Goal: Information Seeking & Learning: Check status

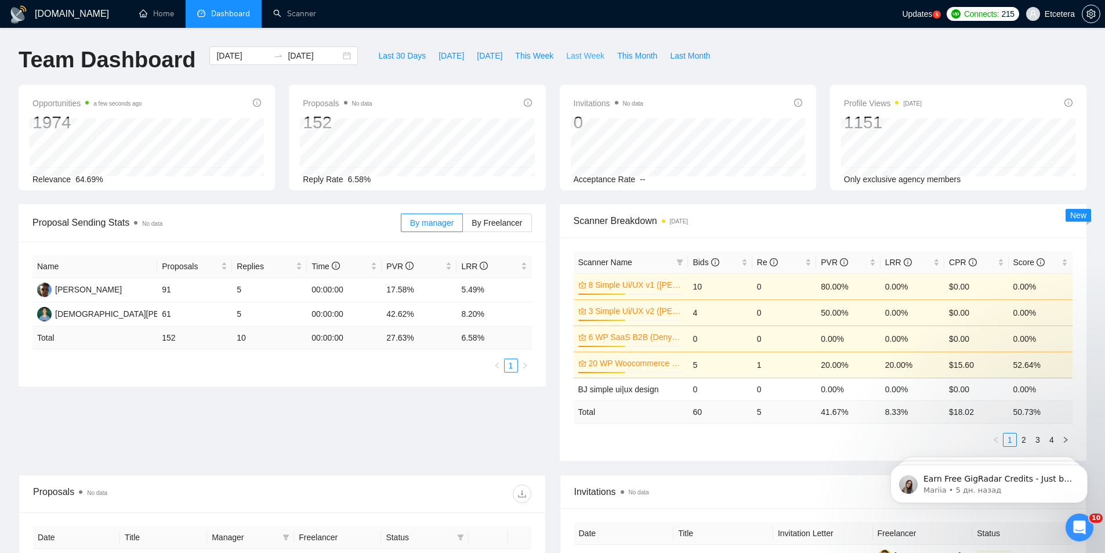
click at [566, 54] on span "Last Week" at bounding box center [585, 55] width 38 height 13
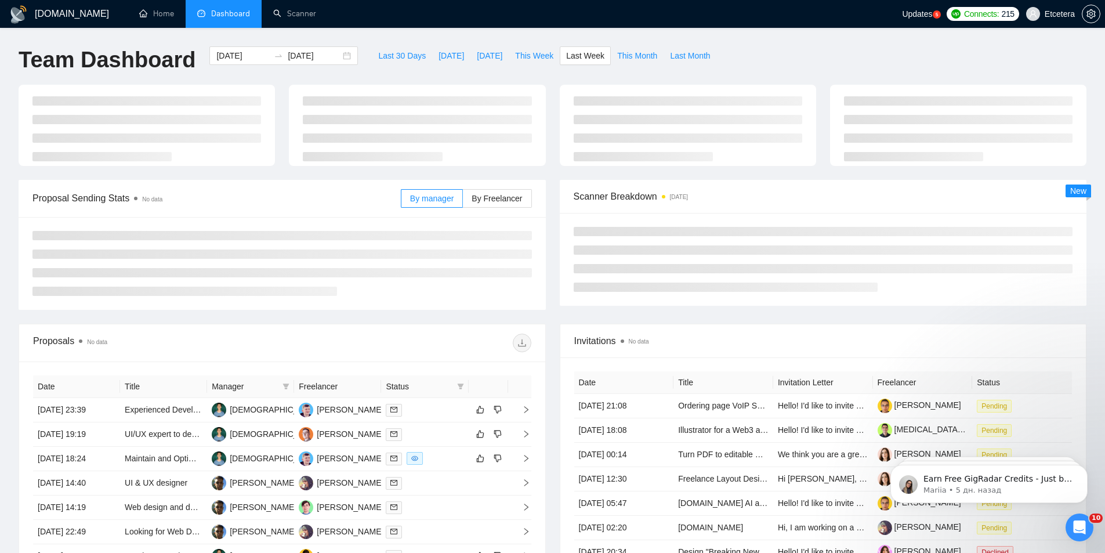
type input "[DATE]"
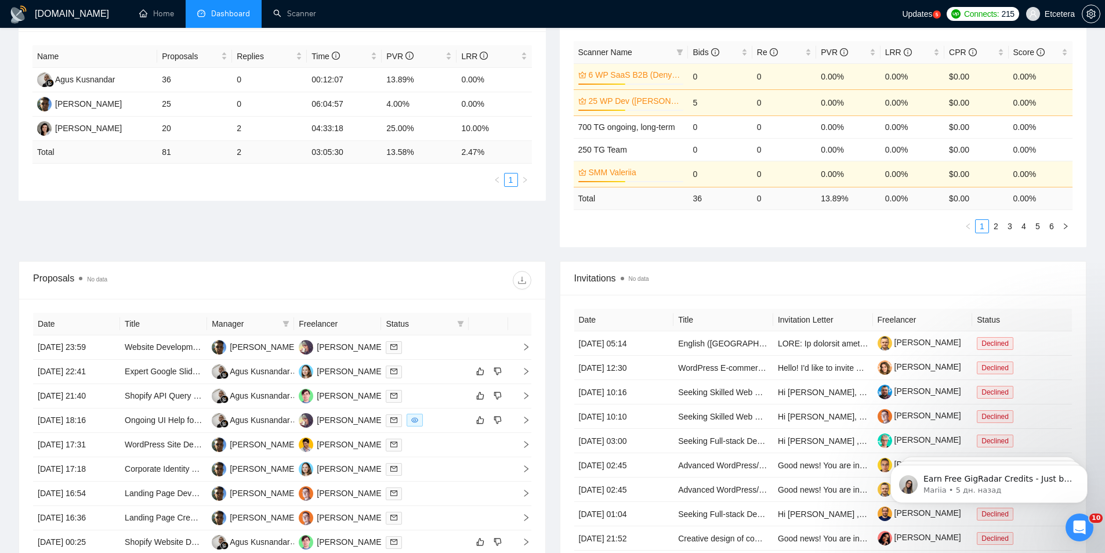
scroll to position [232, 0]
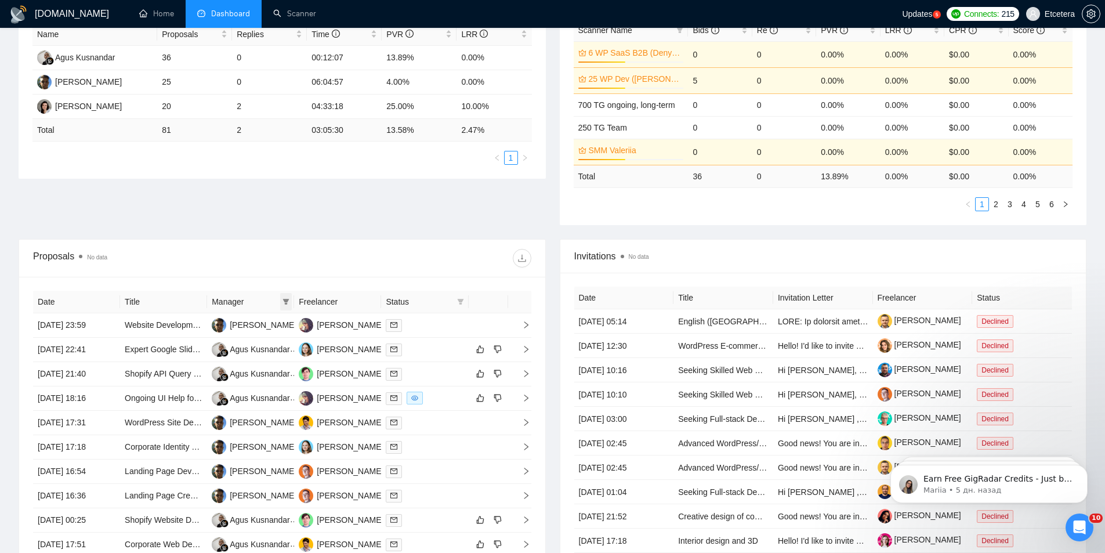
click at [286, 298] on icon "filter" at bounding box center [286, 301] width 7 height 7
click at [236, 377] on span "[PERSON_NAME]" at bounding box center [246, 379] width 67 height 9
checkbox input "true"
click at [377, 233] on div "Proposal Sending Stats No data By manager By Freelancer Name Proposals Replies …" at bounding box center [553, 105] width 1082 height 267
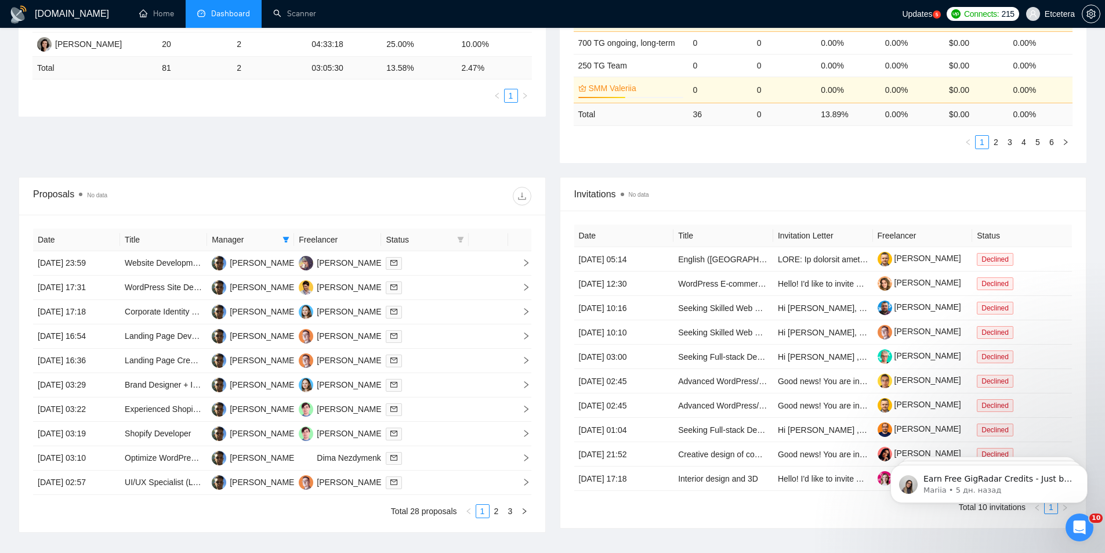
scroll to position [377, 0]
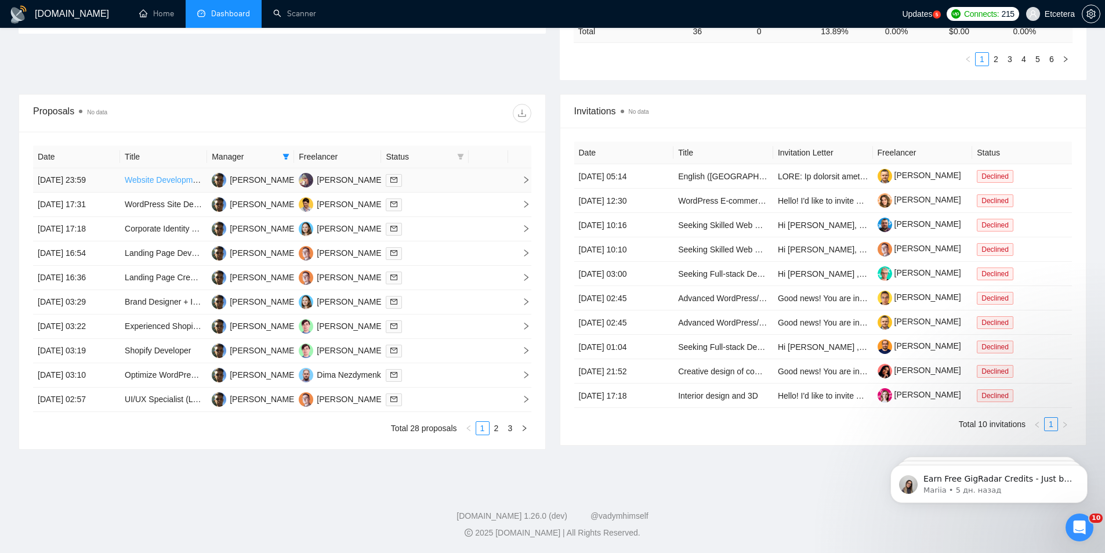
drag, startPoint x: 166, startPoint y: 181, endPoint x: 163, endPoint y: 202, distance: 21.7
click at [500, 425] on link "2" at bounding box center [496, 428] width 13 height 13
click at [509, 425] on link "3" at bounding box center [510, 428] width 13 height 13
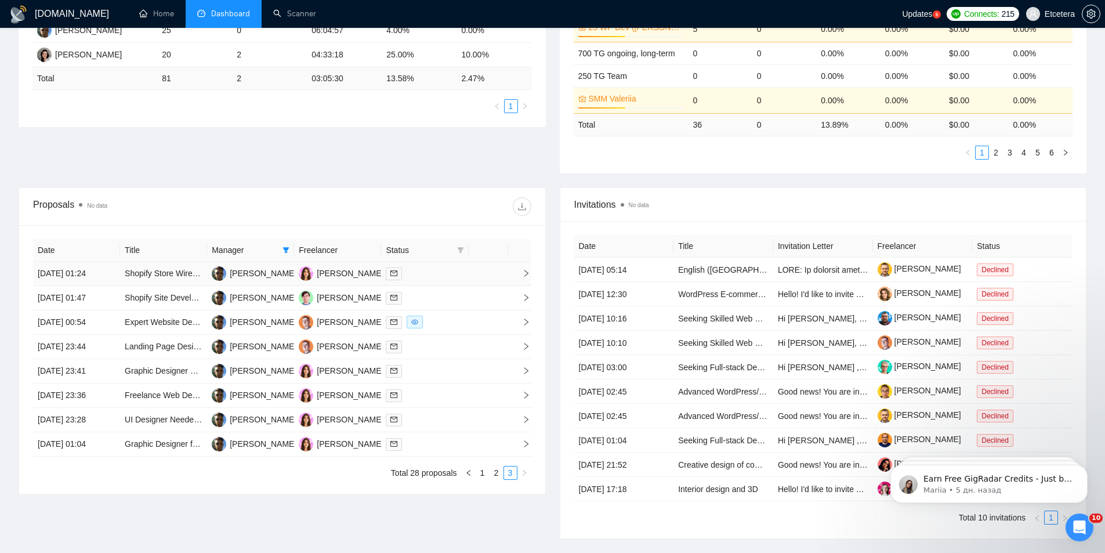
scroll to position [290, 0]
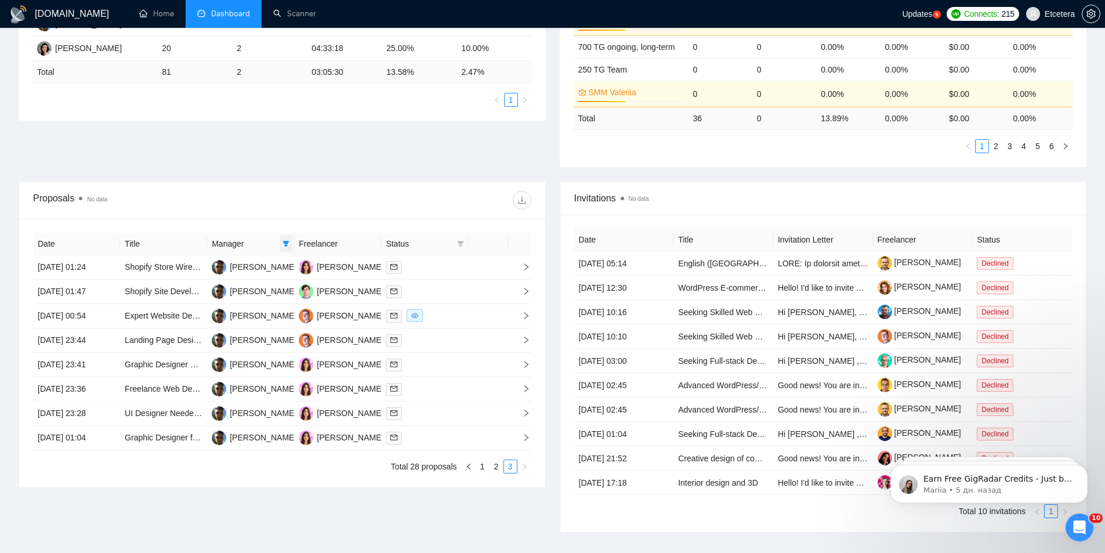
click at [288, 247] on icon "filter" at bounding box center [286, 243] width 7 height 7
click at [240, 289] on span "[PERSON_NAME]" at bounding box center [246, 284] width 67 height 9
checkbox input "true"
click at [236, 320] on span "[PERSON_NAME]" at bounding box center [246, 321] width 67 height 9
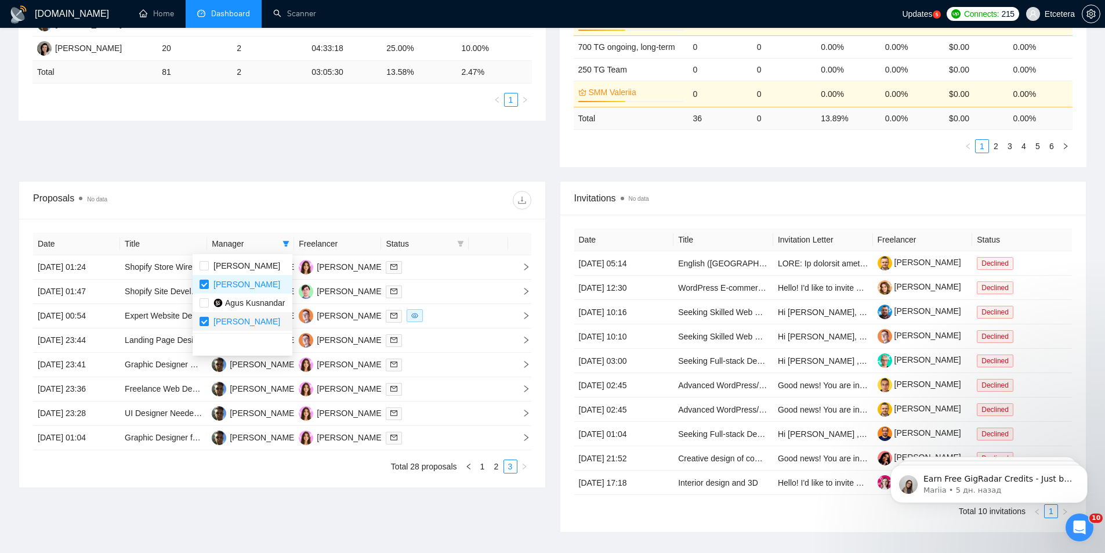
checkbox input "false"
click at [302, 193] on div at bounding box center [406, 200] width 249 height 19
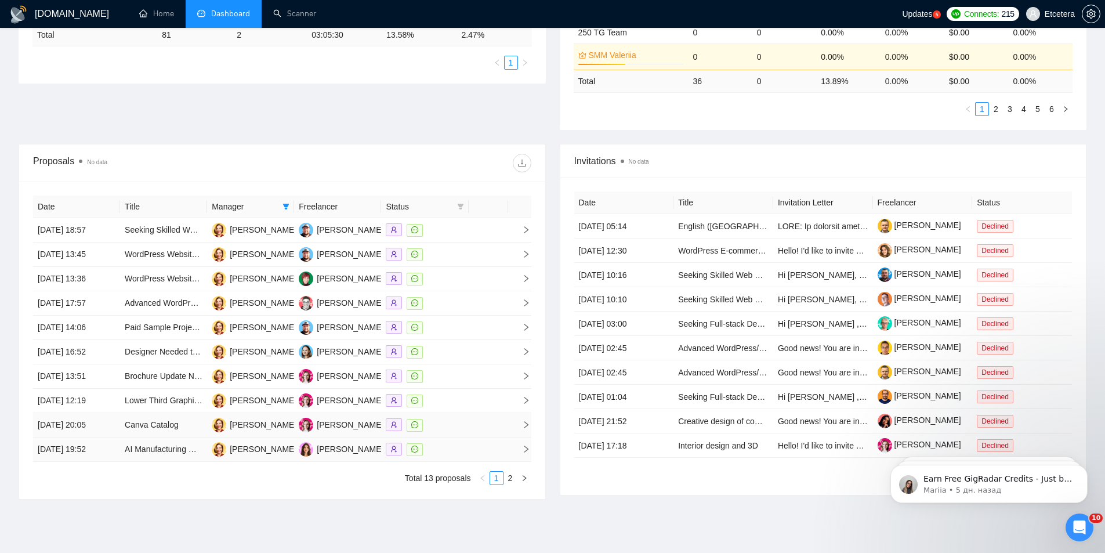
scroll to position [348, 0]
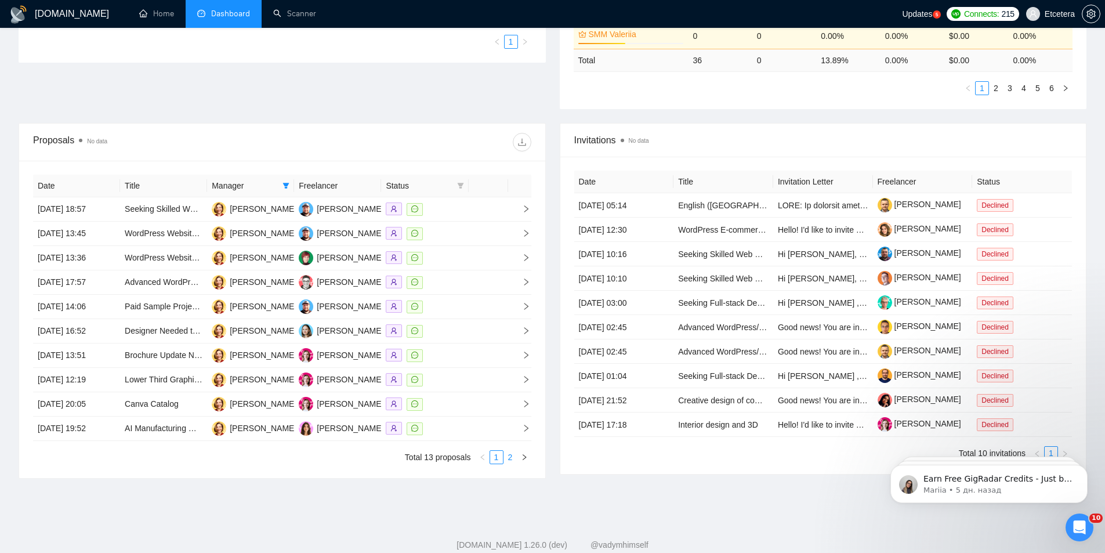
click at [511, 454] on link "2" at bounding box center [510, 457] width 13 height 13
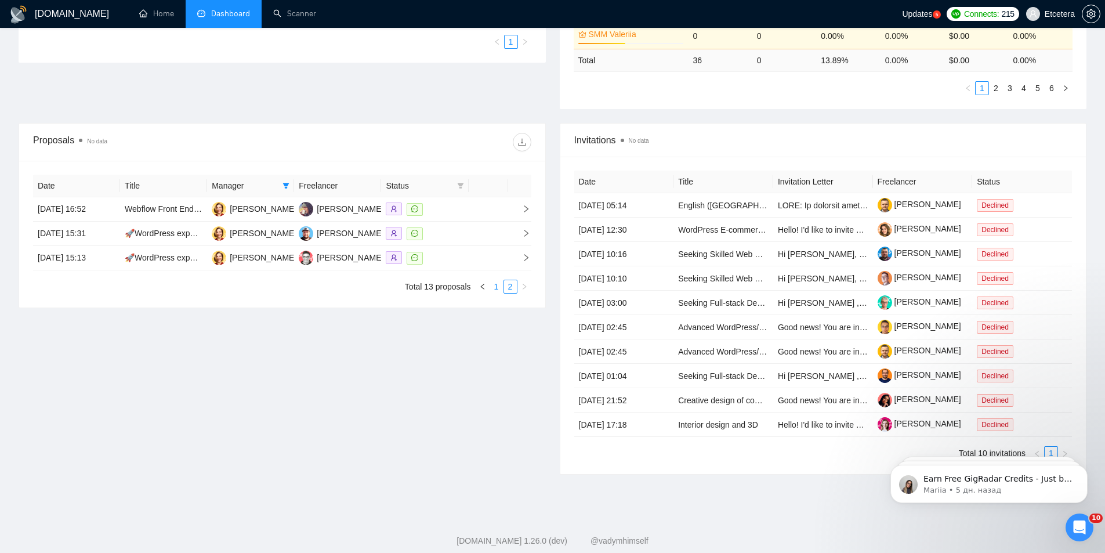
click at [496, 287] on link "1" at bounding box center [496, 286] width 13 height 13
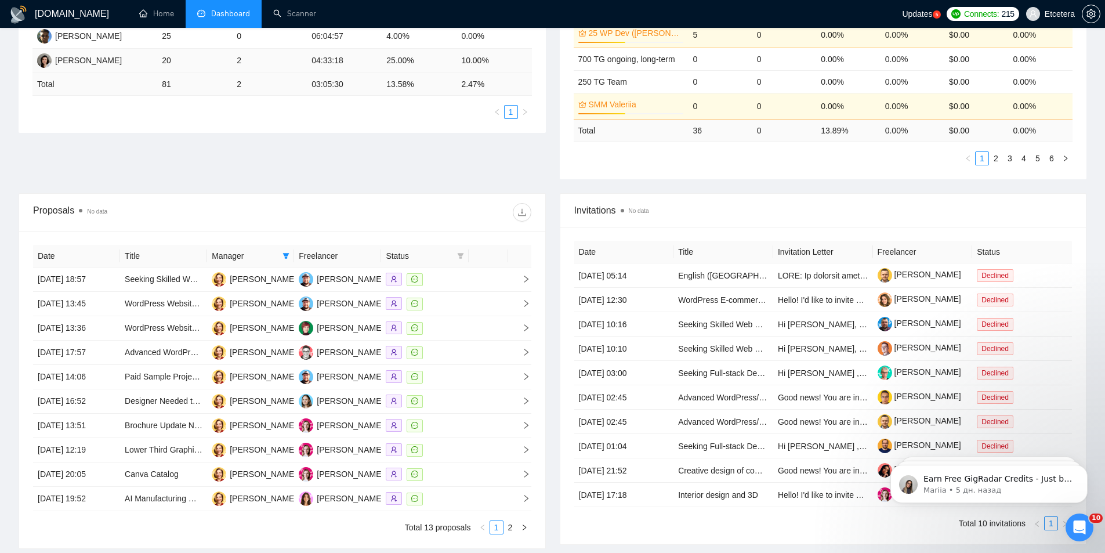
scroll to position [290, 0]
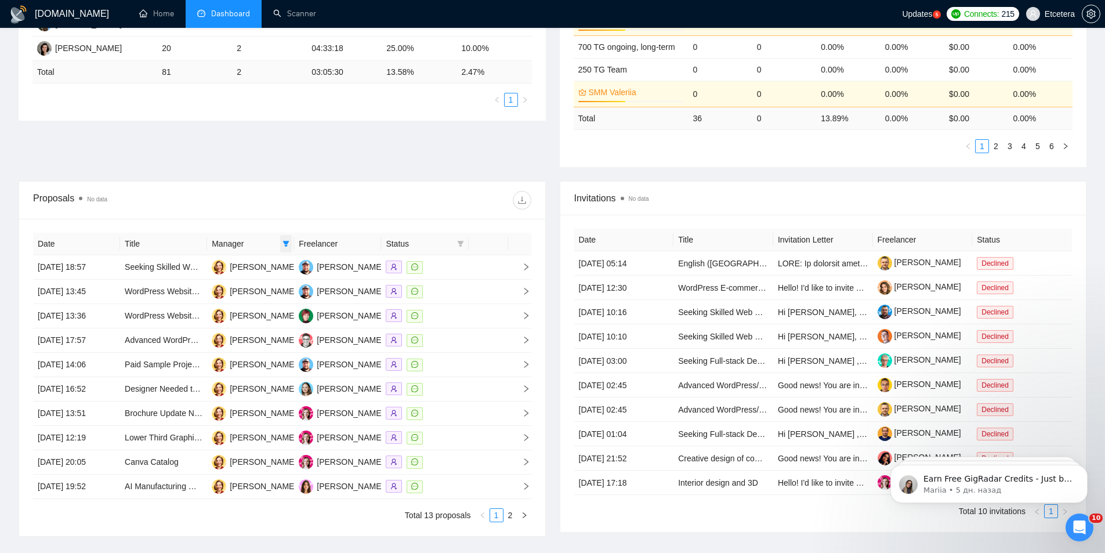
click at [281, 241] on span at bounding box center [286, 243] width 12 height 17
click at [240, 326] on span "[PERSON_NAME]" at bounding box center [246, 321] width 67 height 9
checkbox input "true"
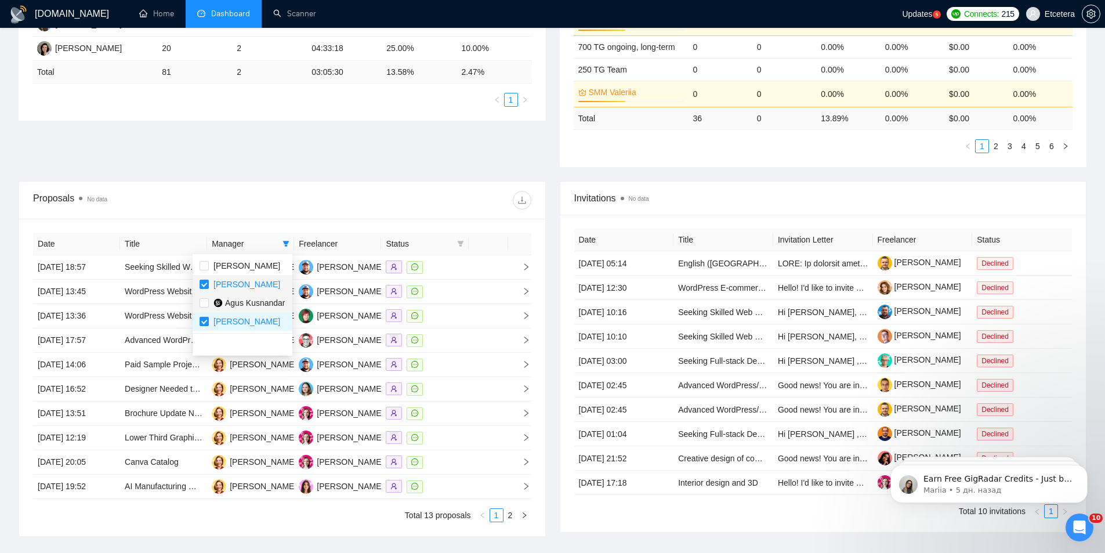
click at [233, 285] on span "[PERSON_NAME]" at bounding box center [246, 284] width 67 height 9
checkbox input "false"
click at [286, 179] on main "Team Dashboard [DATE] [DATE] Last 30 Days [DATE] [DATE] This Week Last Week Thi…" at bounding box center [553, 153] width 1068 height 794
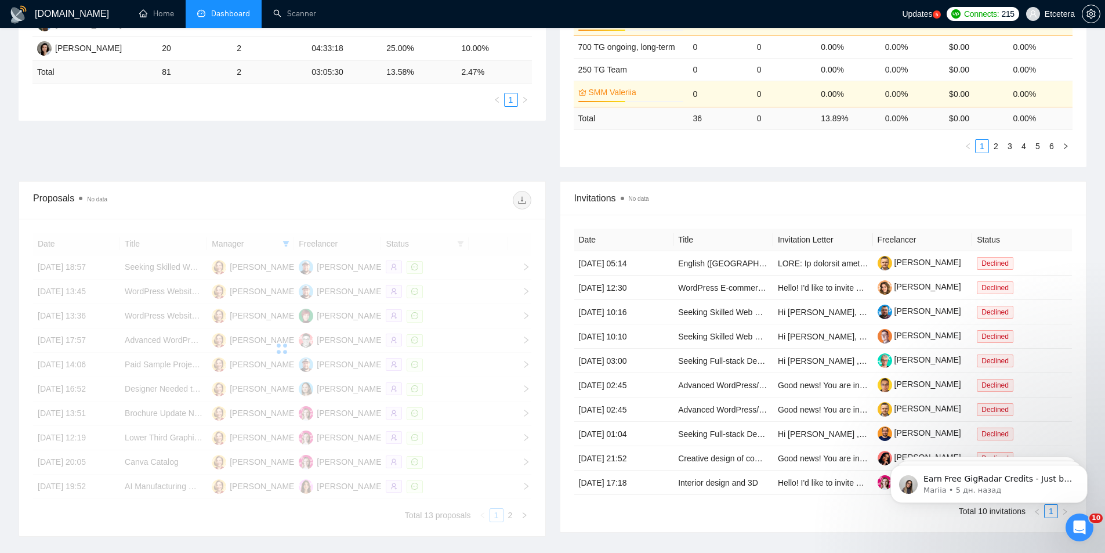
click at [345, 199] on div at bounding box center [406, 200] width 249 height 19
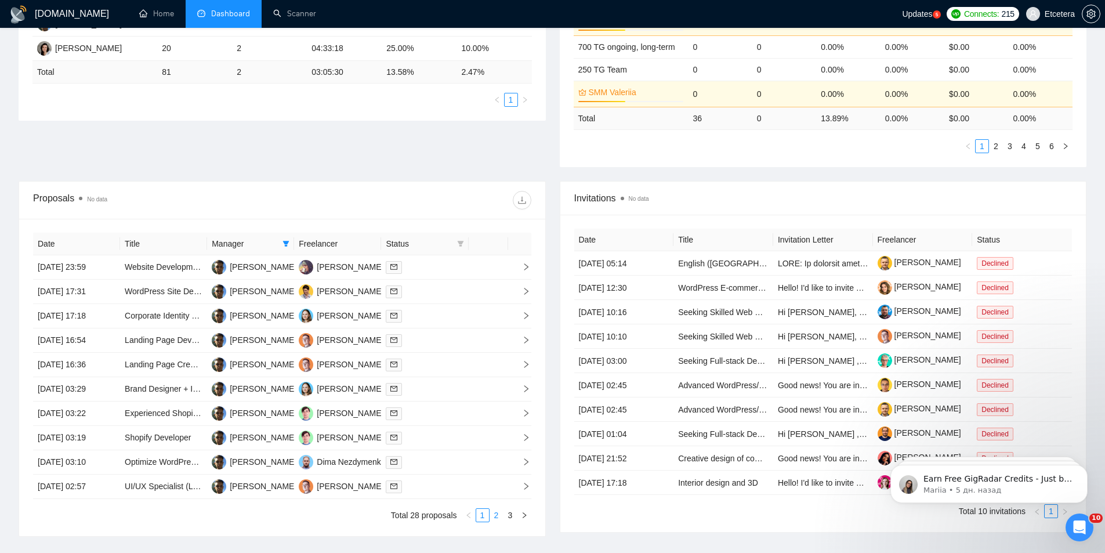
click at [500, 513] on link "2" at bounding box center [496, 515] width 13 height 13
click at [482, 515] on link "1" at bounding box center [482, 515] width 13 height 13
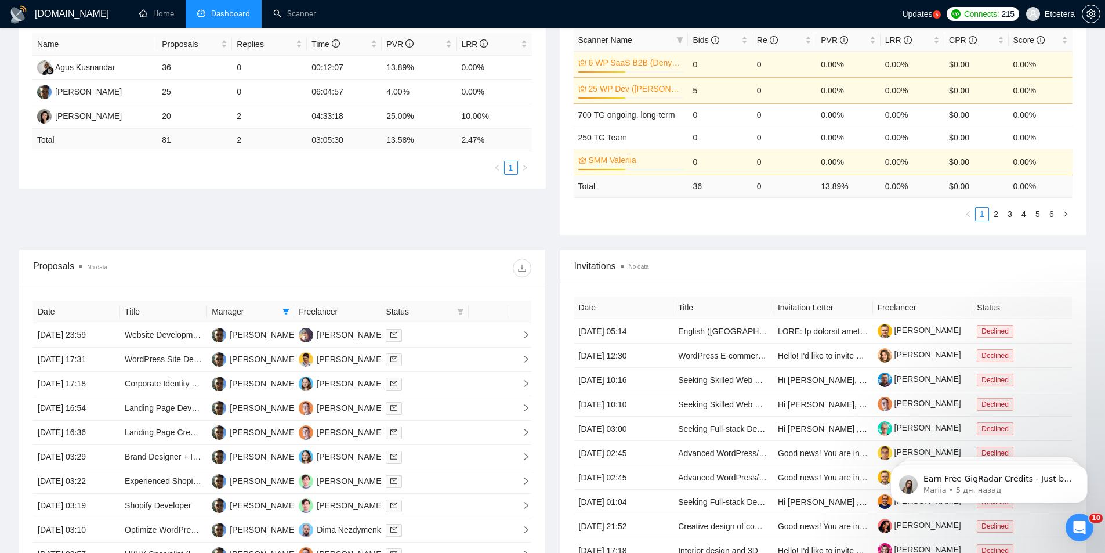
scroll to position [232, 0]
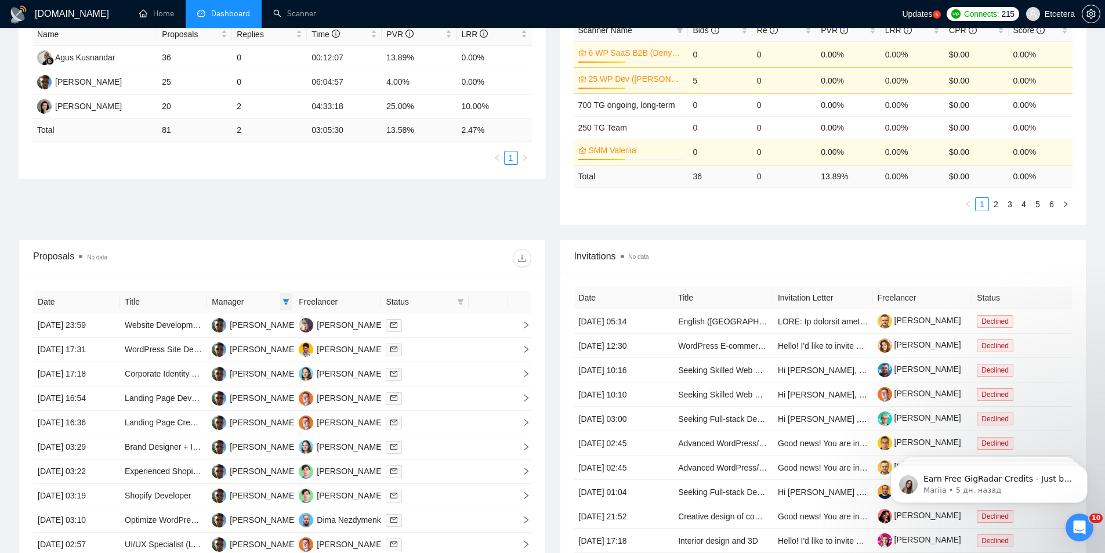
click at [288, 302] on icon "filter" at bounding box center [286, 301] width 7 height 7
click at [249, 375] on span "[PERSON_NAME]" at bounding box center [246, 379] width 67 height 9
checkbox input "false"
click at [460, 303] on icon "filter" at bounding box center [460, 302] width 6 height 6
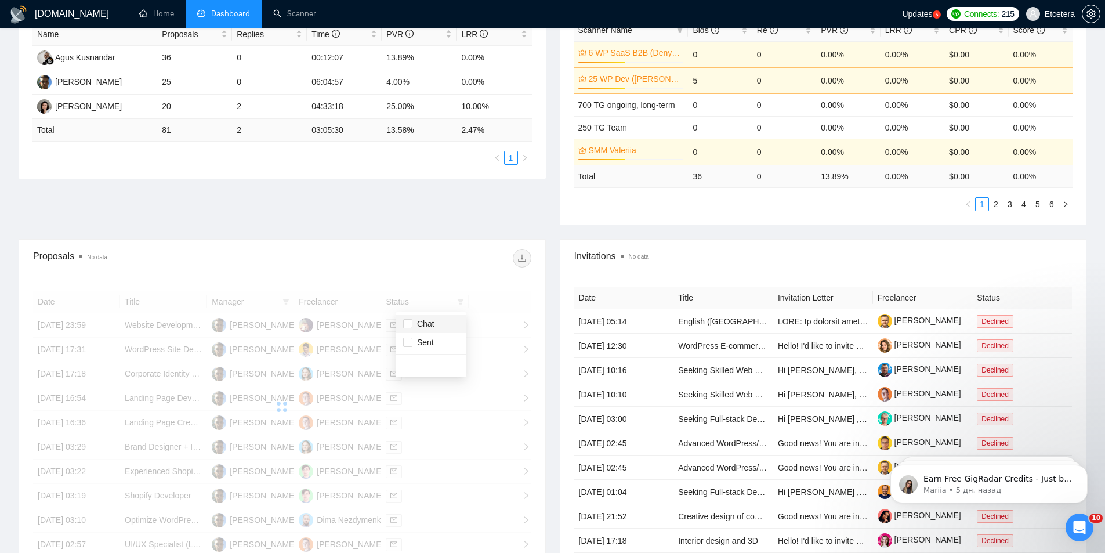
click at [435, 324] on span "Chat" at bounding box center [431, 323] width 56 height 13
click at [408, 259] on div "Proposals No data" at bounding box center [282, 258] width 498 height 37
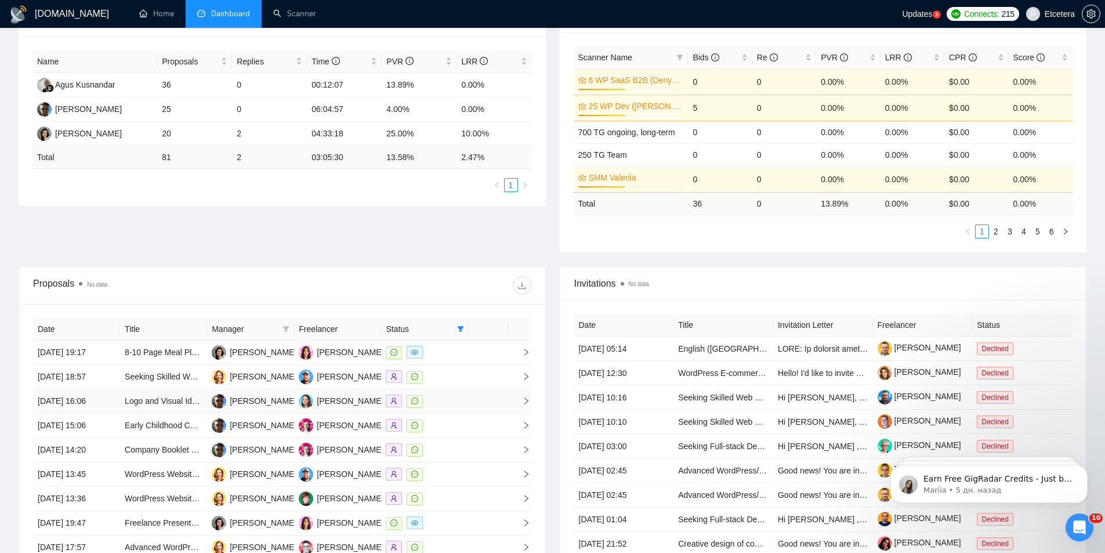
scroll to position [290, 0]
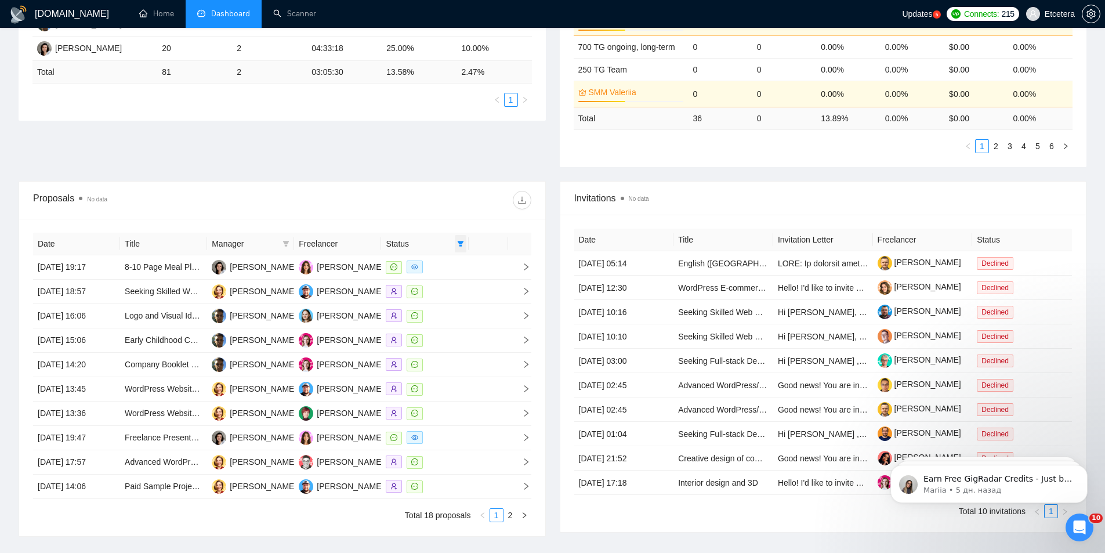
click at [462, 243] on icon "filter" at bounding box center [460, 244] width 6 height 6
click at [424, 269] on span "Chat" at bounding box center [423, 265] width 22 height 9
checkbox input "false"
click at [415, 206] on div "Proposals No data" at bounding box center [282, 200] width 498 height 37
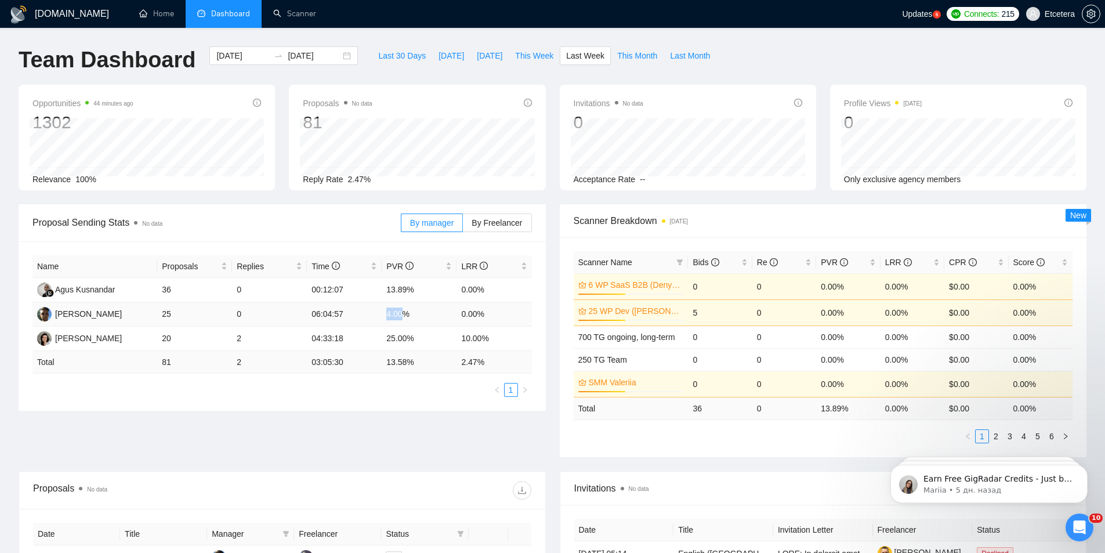
drag, startPoint x: 386, startPoint y: 314, endPoint x: 405, endPoint y: 317, distance: 18.7
click at [405, 317] on td "4.00%" at bounding box center [419, 314] width 75 height 24
click at [377, 422] on div "Proposal Sending Stats No data By manager By Freelancer Name Proposals Replies …" at bounding box center [553, 337] width 1082 height 267
drag, startPoint x: 385, startPoint y: 316, endPoint x: 413, endPoint y: 320, distance: 28.7
click at [413, 320] on td "4.00%" at bounding box center [419, 314] width 75 height 24
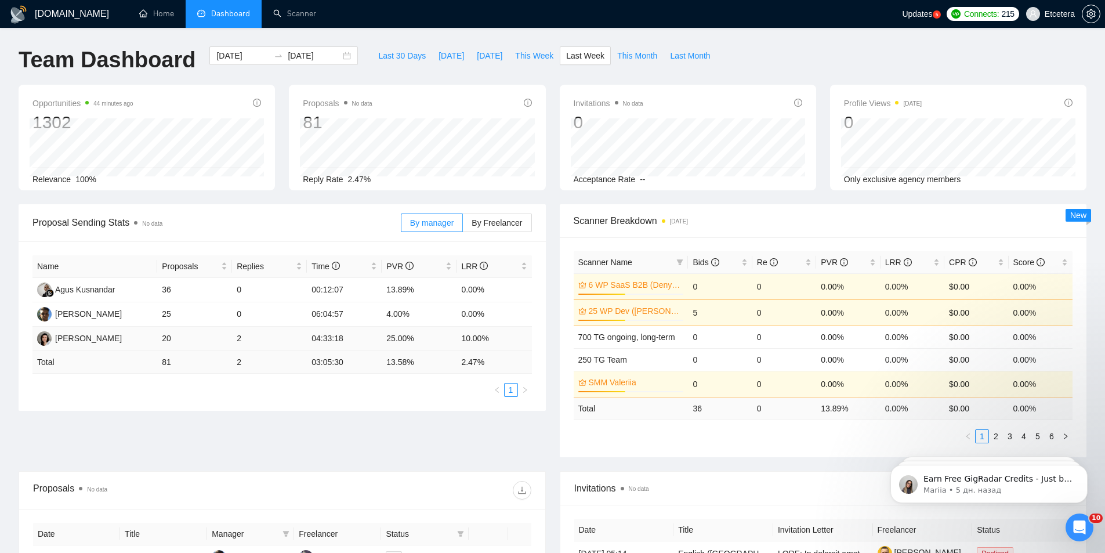
click at [378, 395] on ul "1" at bounding box center [282, 390] width 500 height 14
drag, startPoint x: 385, startPoint y: 316, endPoint x: 411, endPoint y: 316, distance: 25.5
click at [411, 316] on td "4.00%" at bounding box center [419, 314] width 75 height 24
click at [378, 387] on ul "1" at bounding box center [282, 390] width 500 height 14
click at [379, 57] on span "Last 30 Days" at bounding box center [402, 55] width 48 height 13
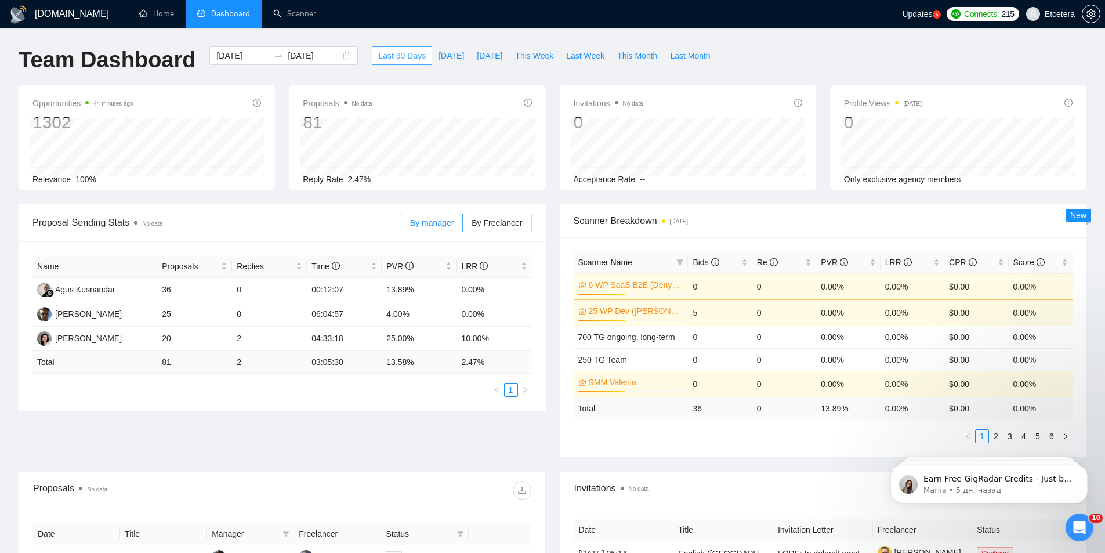
type input "[DATE]"
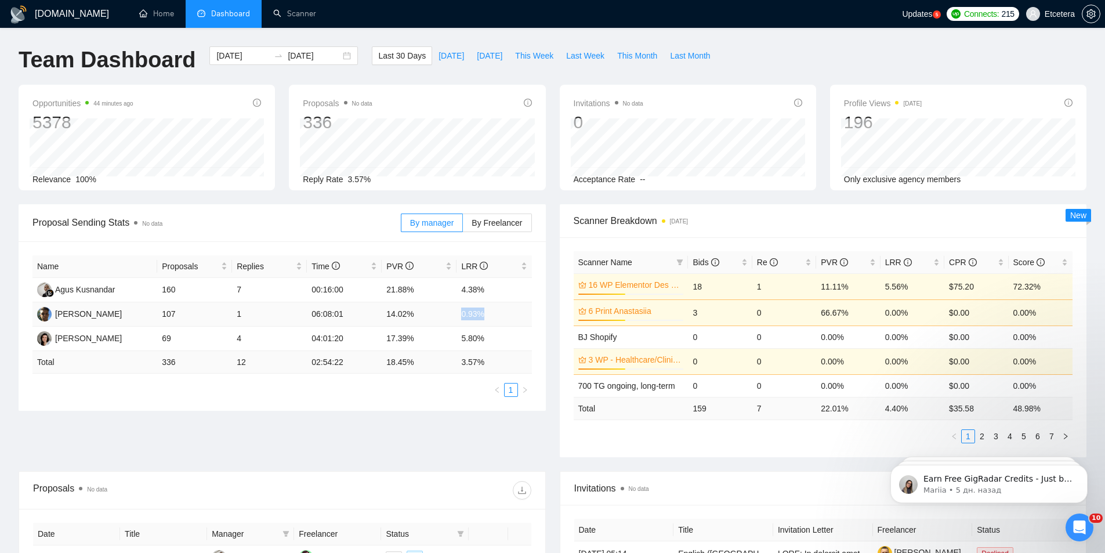
drag, startPoint x: 454, startPoint y: 316, endPoint x: 484, endPoint y: 318, distance: 30.3
click at [484, 318] on tr "[PERSON_NAME] 107 1 06:08:01 14.02% 0.93%" at bounding box center [282, 314] width 500 height 24
click at [393, 404] on div "Name Proposals Replies Time PVR LRR Agus Kusnandar 160 7 00:16:00 21.88% 4.38% …" at bounding box center [282, 325] width 527 height 169
drag, startPoint x: 458, startPoint y: 314, endPoint x: 497, endPoint y: 323, distance: 39.8
click at [497, 323] on td "0.93%" at bounding box center [494, 314] width 75 height 24
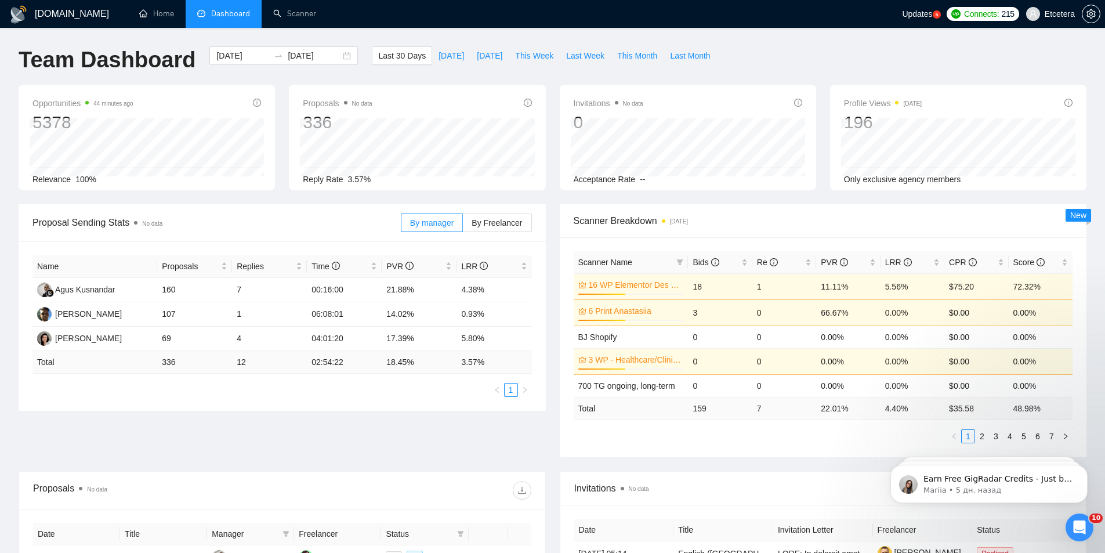
click at [417, 388] on ul "1" at bounding box center [282, 390] width 500 height 14
click at [528, 54] on span "This Week" at bounding box center [534, 55] width 38 height 13
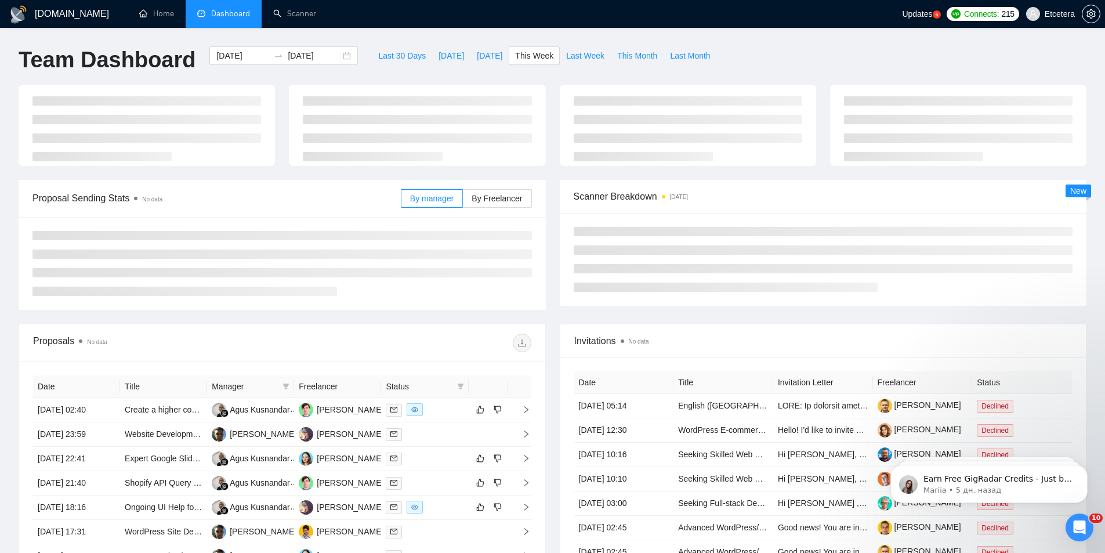
type input "[DATE]"
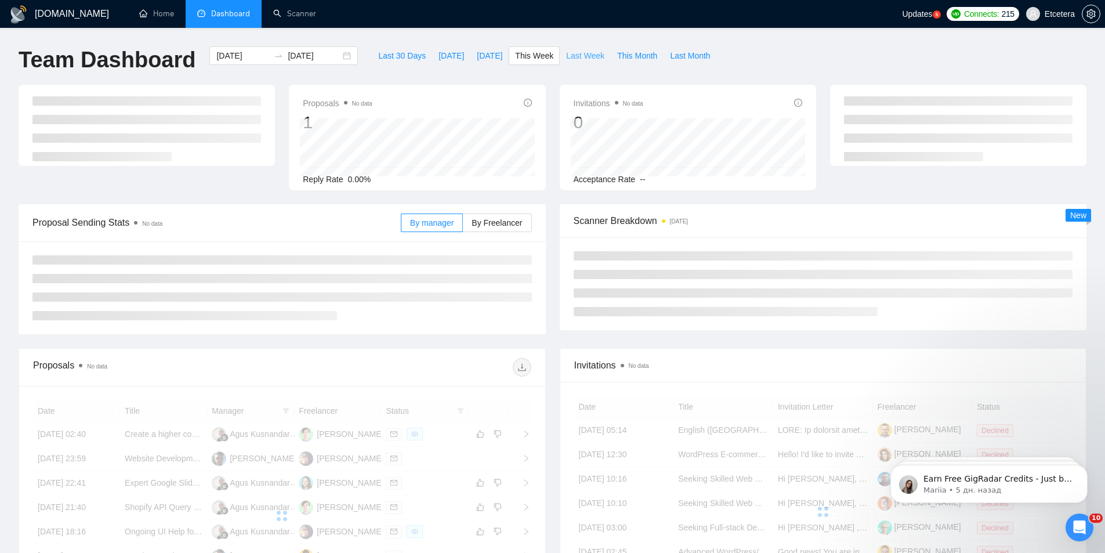
click at [567, 60] on span "Last Week" at bounding box center [585, 55] width 38 height 13
type input "[DATE]"
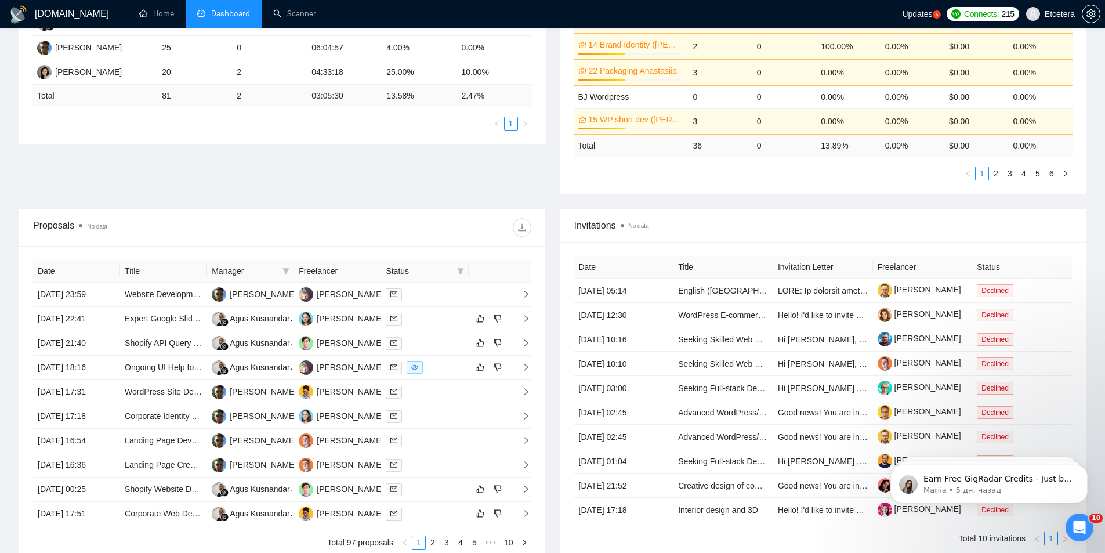
scroll to position [290, 0]
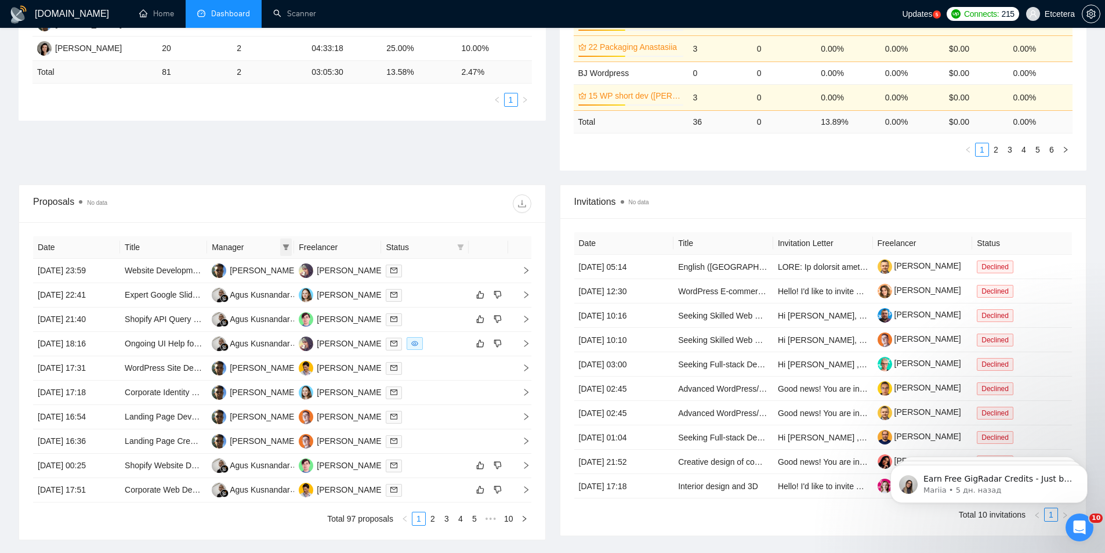
click at [285, 244] on icon "filter" at bounding box center [286, 247] width 7 height 7
click at [245, 270] on span "Agus Kusnandar" at bounding box center [255, 269] width 60 height 9
checkbox input "true"
click at [281, 202] on div "Proposals No data" at bounding box center [157, 203] width 249 height 19
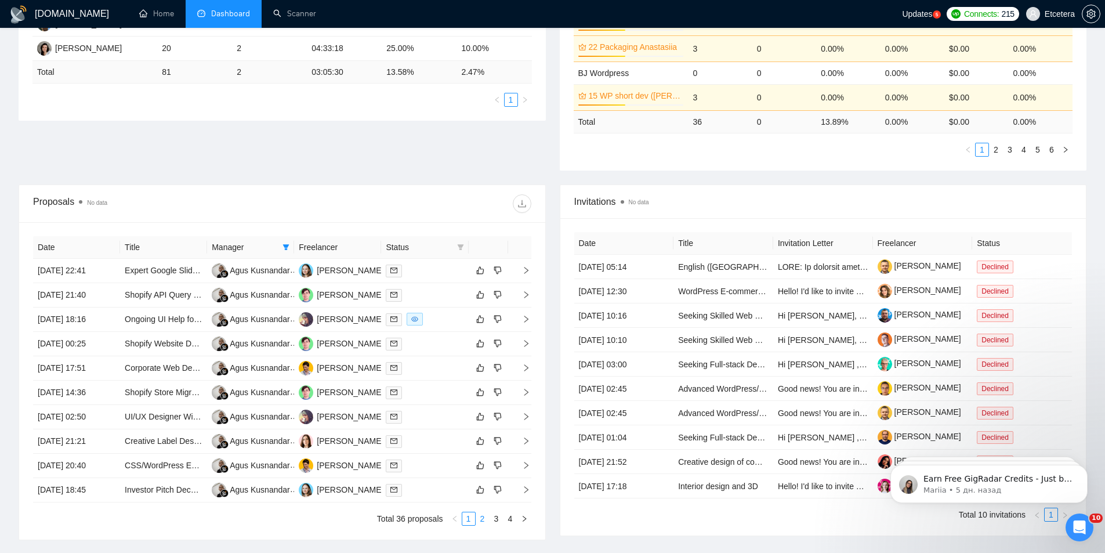
click at [482, 520] on link "2" at bounding box center [482, 518] width 13 height 13
click at [500, 519] on link "3" at bounding box center [496, 518] width 13 height 13
click at [512, 516] on link "4" at bounding box center [510, 518] width 13 height 13
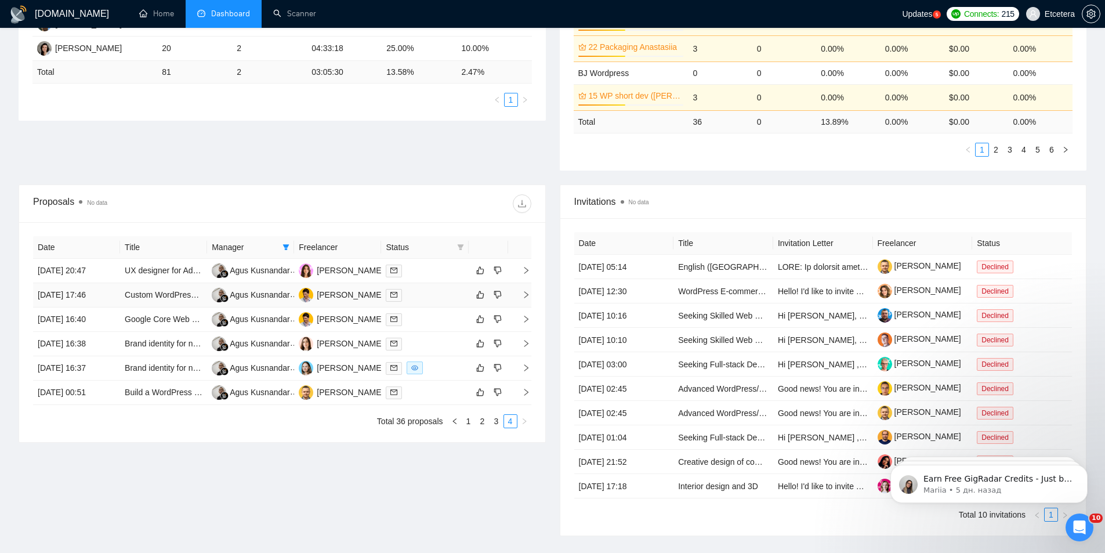
scroll to position [287, 0]
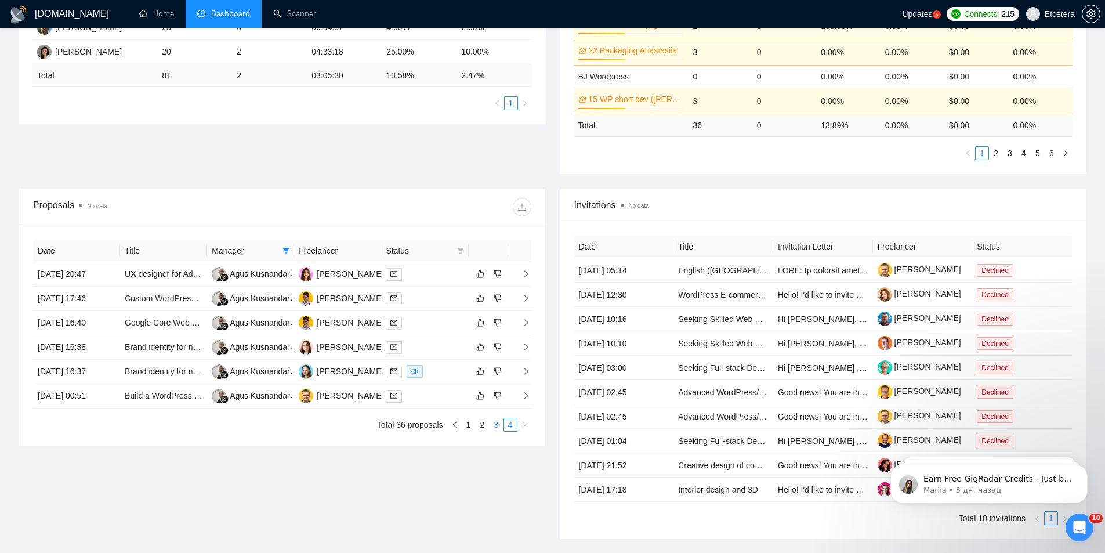
click at [499, 425] on link "3" at bounding box center [496, 424] width 13 height 13
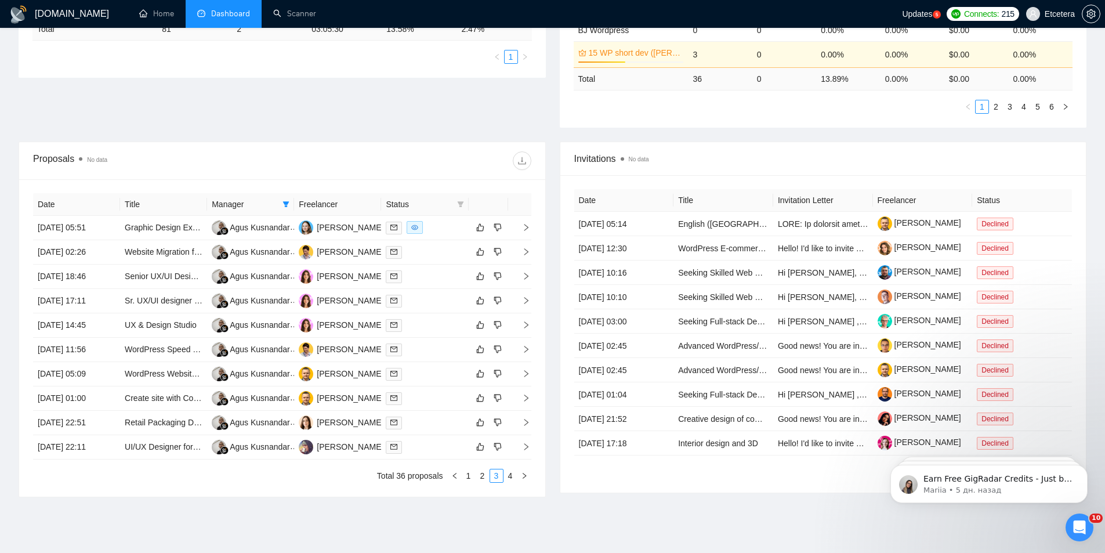
scroll to position [381, 0]
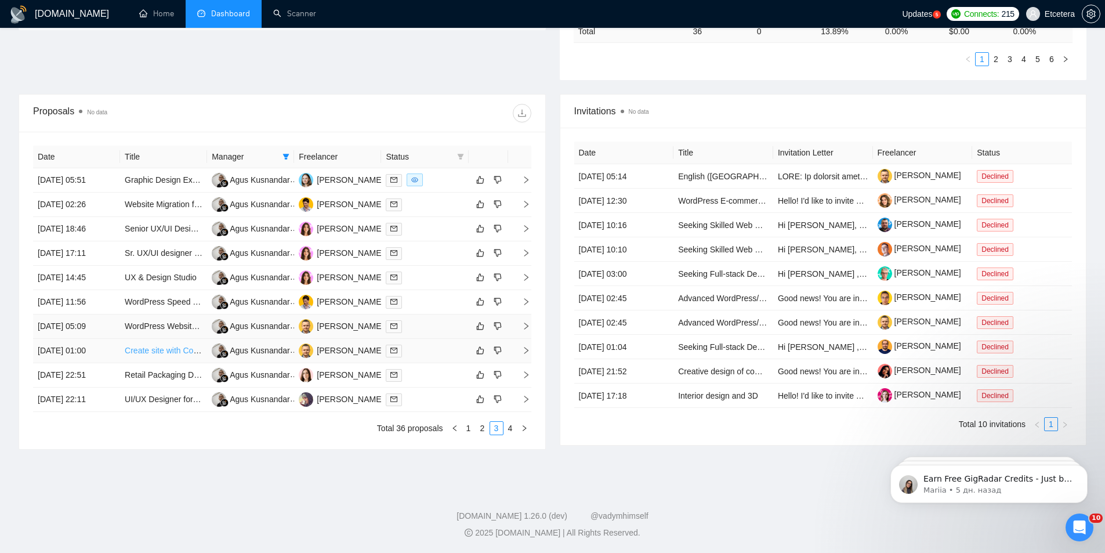
drag, startPoint x: 150, startPoint y: 327, endPoint x: 154, endPoint y: 349, distance: 22.9
click at [484, 426] on link "2" at bounding box center [482, 428] width 13 height 13
click at [469, 427] on link "1" at bounding box center [468, 428] width 13 height 13
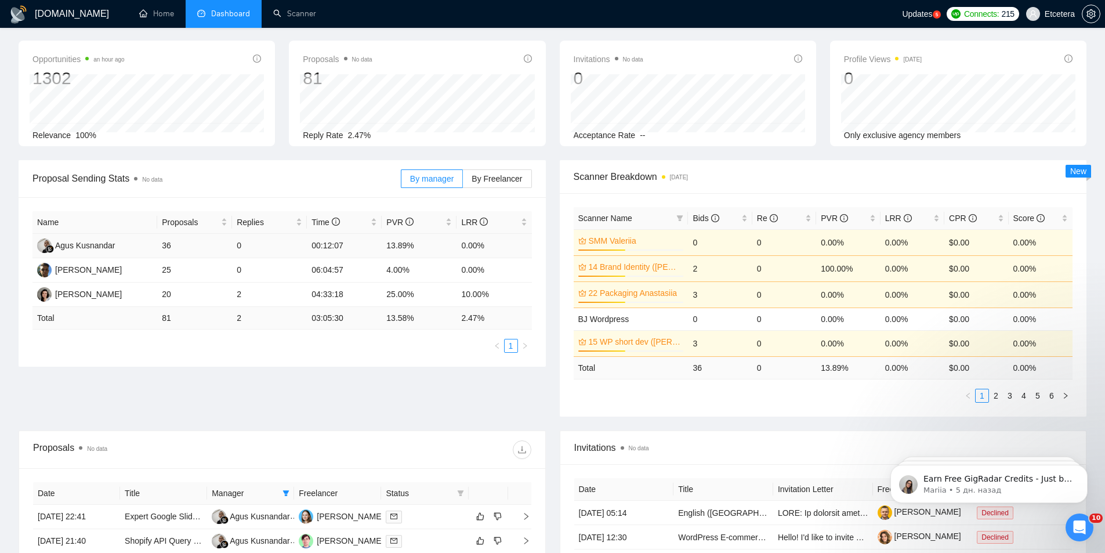
scroll to position [0, 0]
